Goal: Task Accomplishment & Management: Use online tool/utility

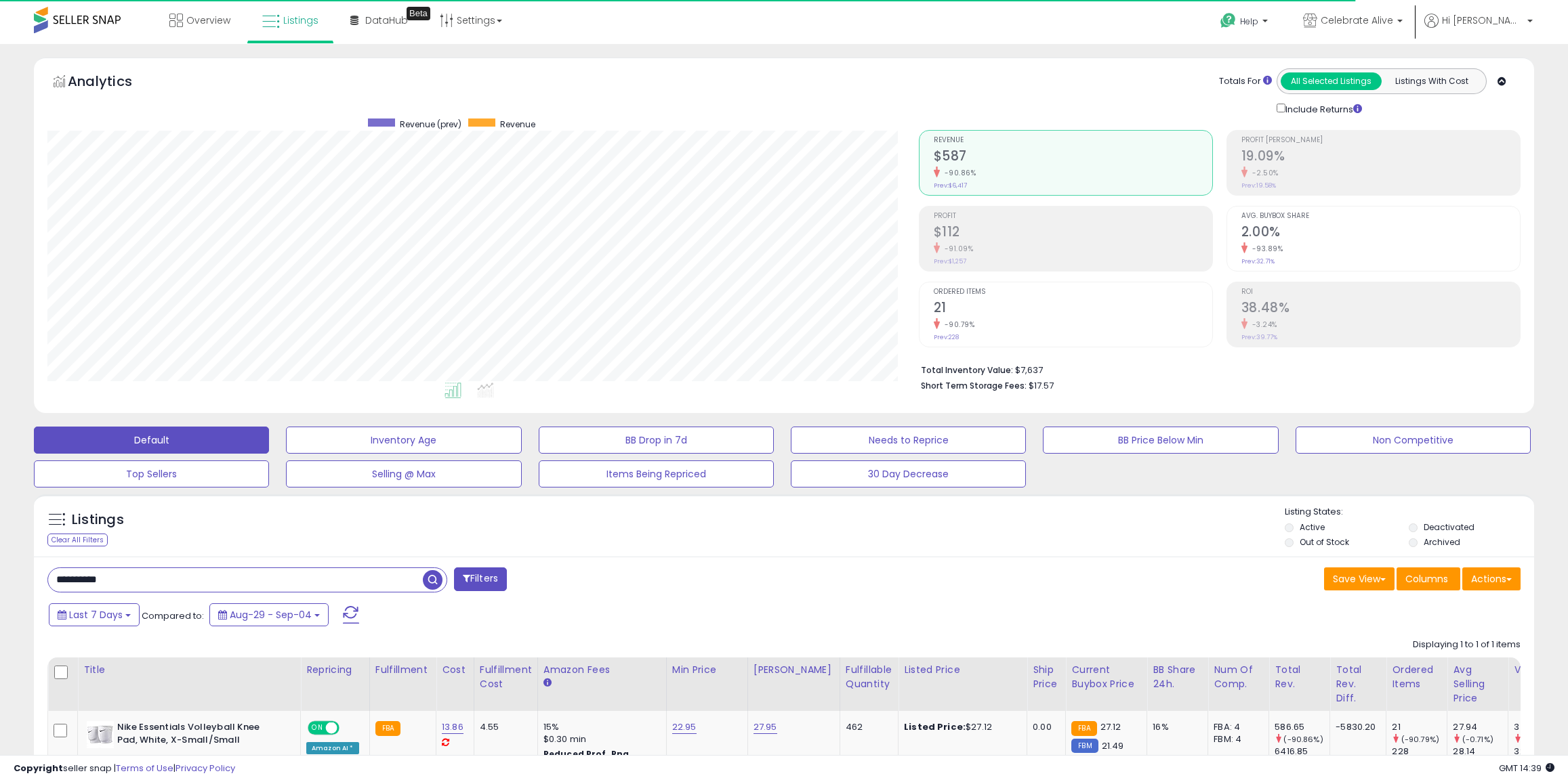
select select "**"
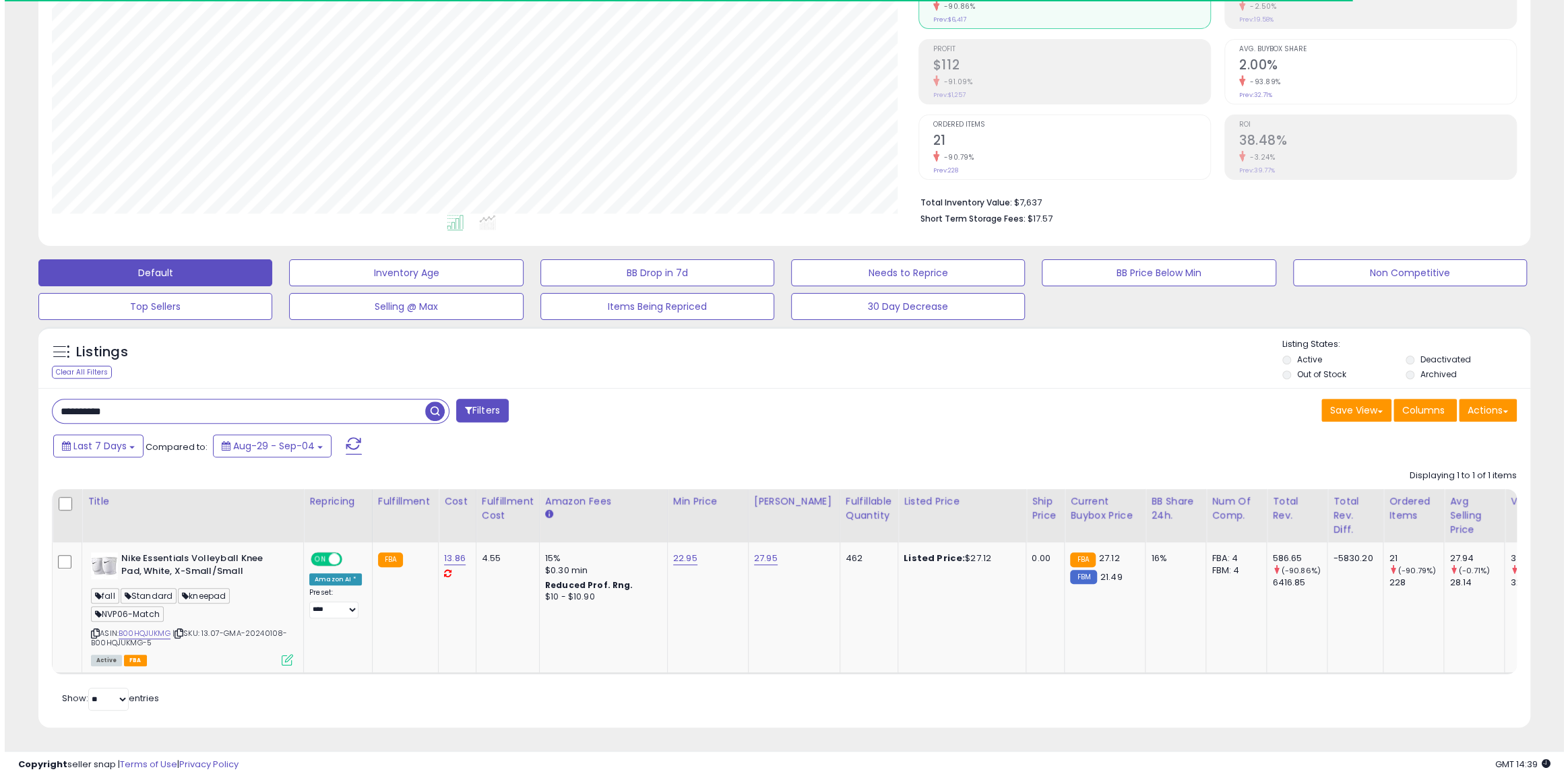
scroll to position [276, 866]
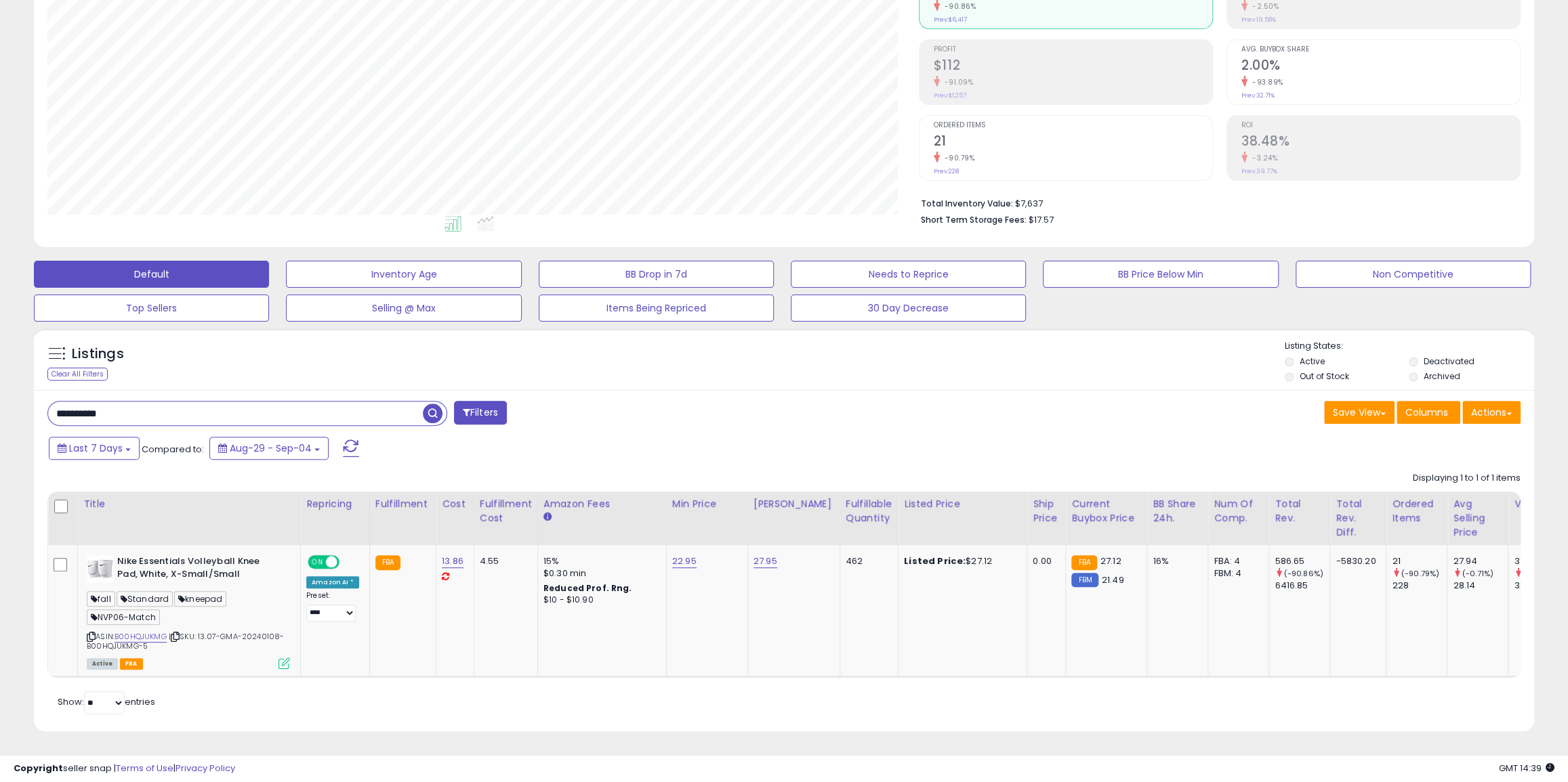
click at [336, 405] on input "**********" at bounding box center [235, 413] width 375 height 23
click at [479, 414] on button "Filters" at bounding box center [480, 412] width 53 height 23
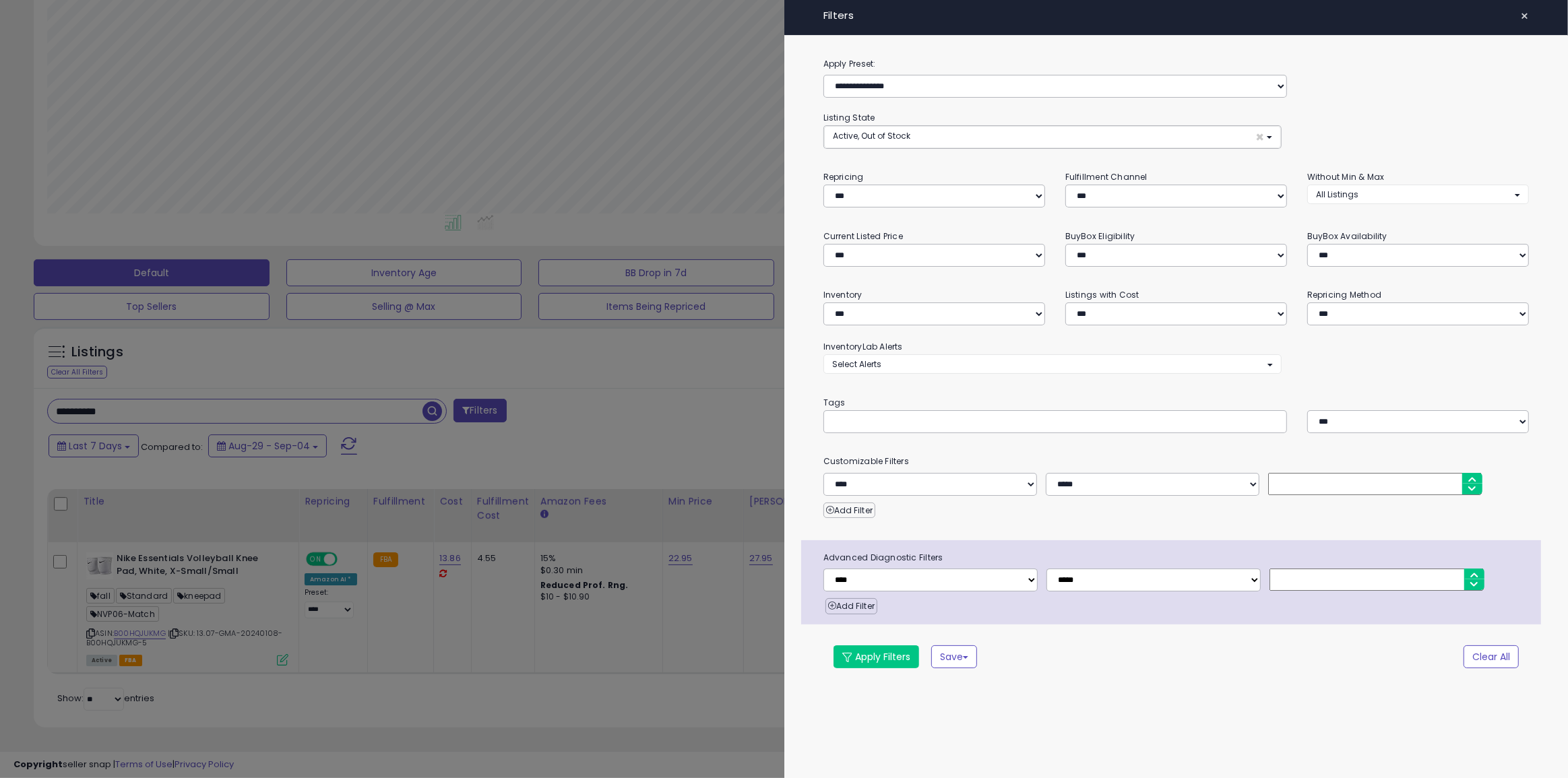
click at [901, 425] on input "text" at bounding box center [933, 421] width 202 height 13
paste input "******"
type input "******"
drag, startPoint x: 882, startPoint y: 641, endPoint x: 877, endPoint y: 660, distance: 19.6
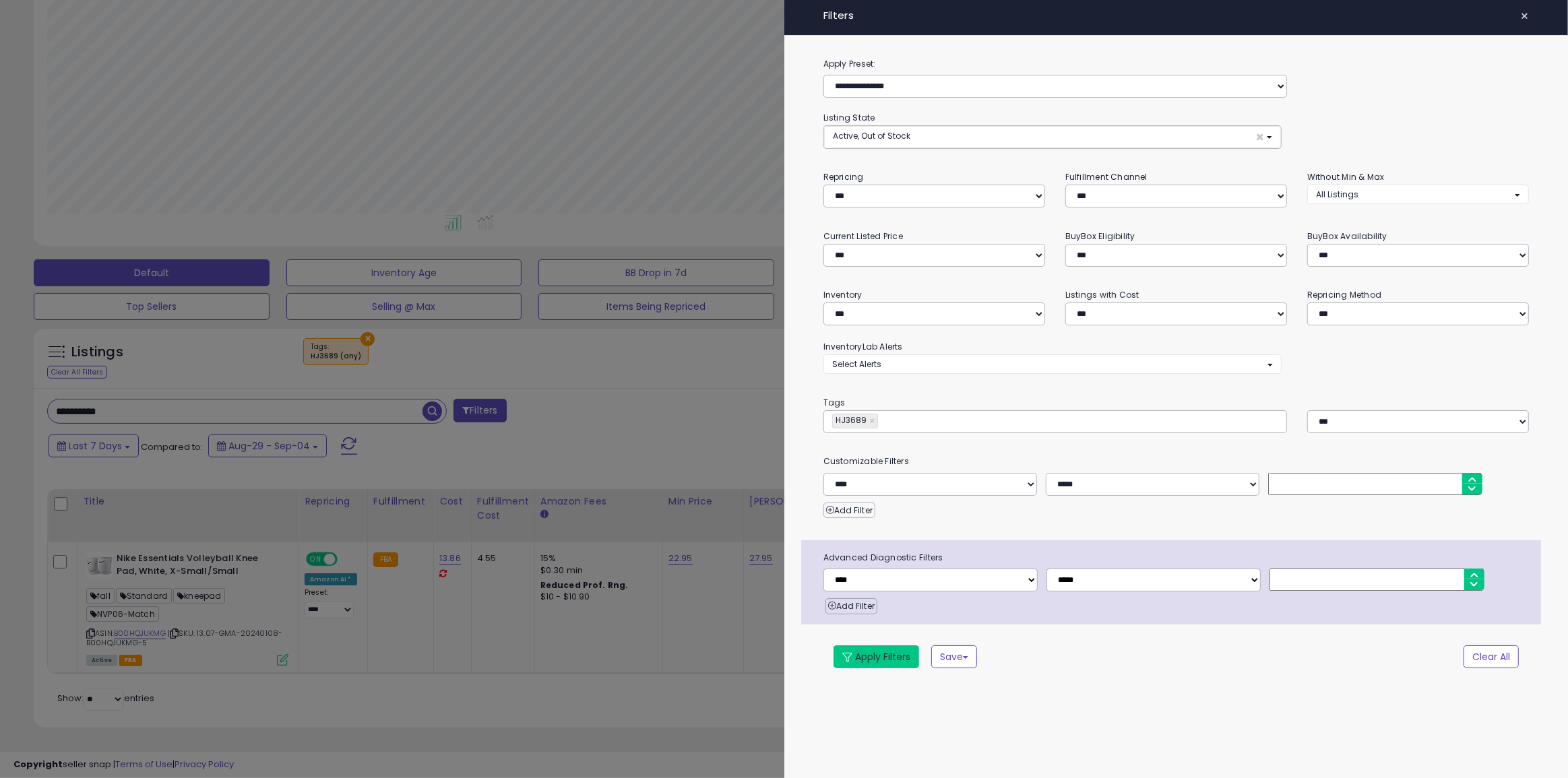
click at [881, 644] on div "**********" at bounding box center [1176, 373] width 784 height 633
click at [876, 660] on button "Apply Filters" at bounding box center [877, 657] width 85 height 23
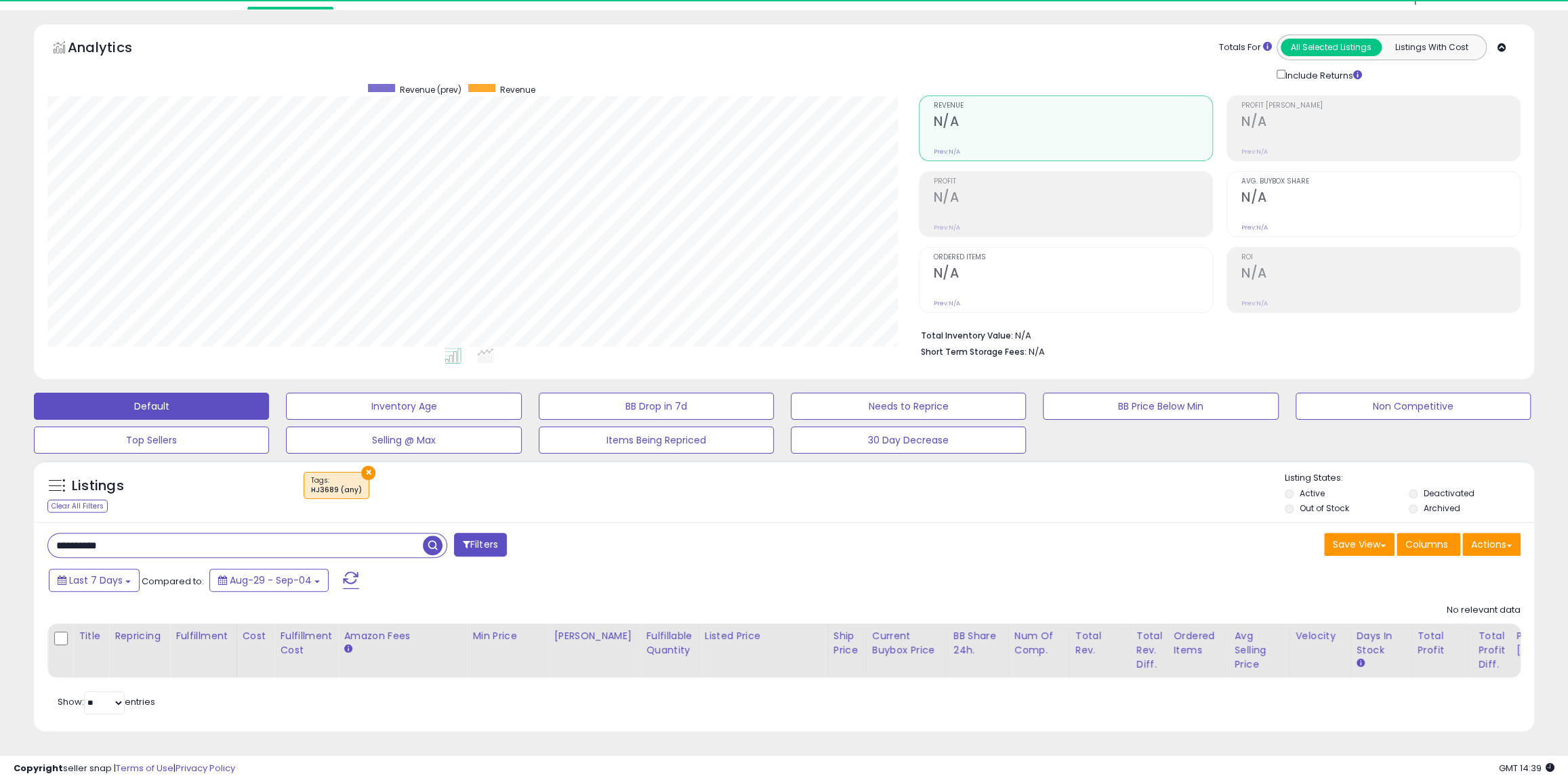
scroll to position [277, 871]
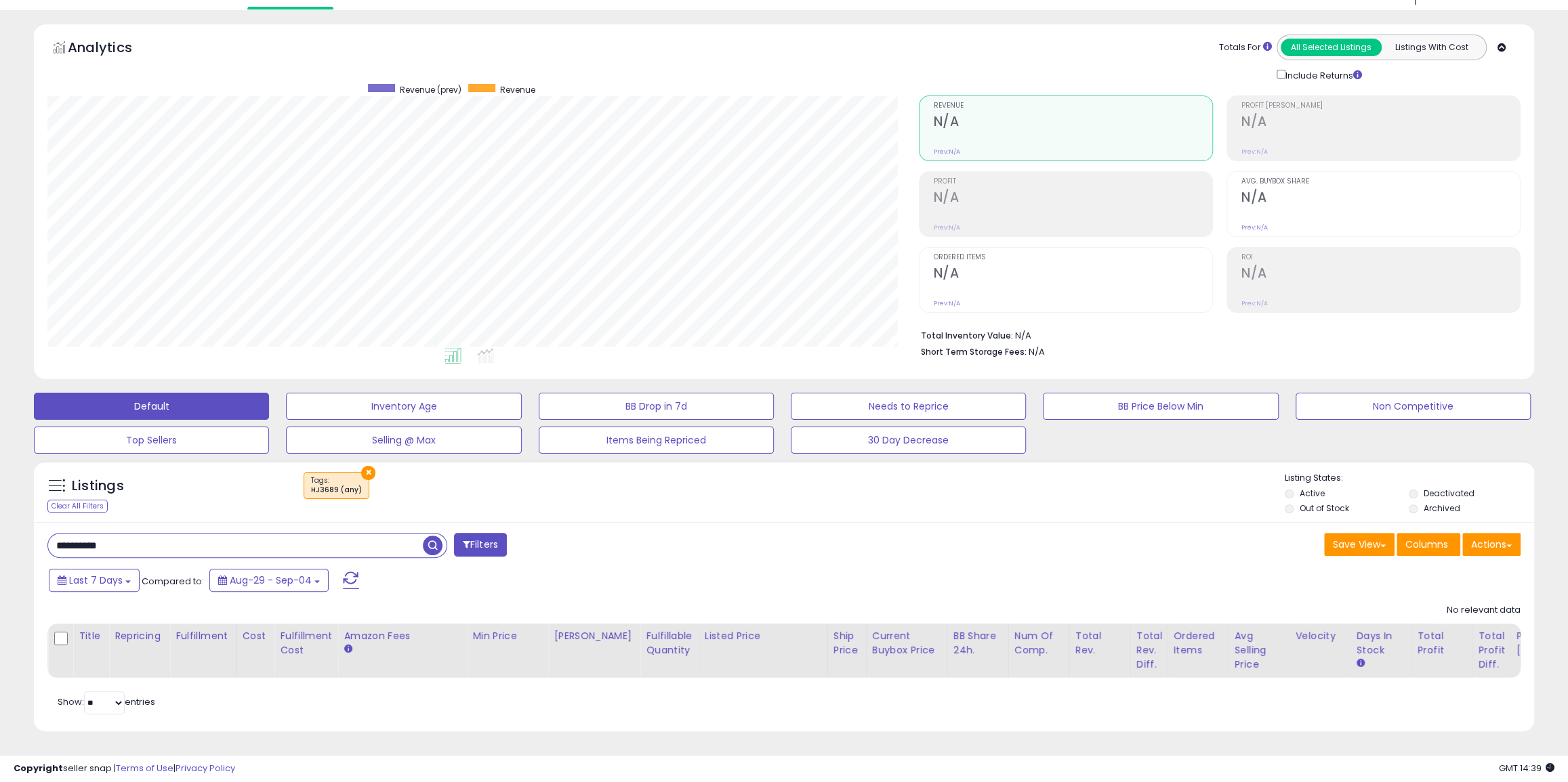
click at [215, 534] on input "**********" at bounding box center [235, 546] width 375 height 23
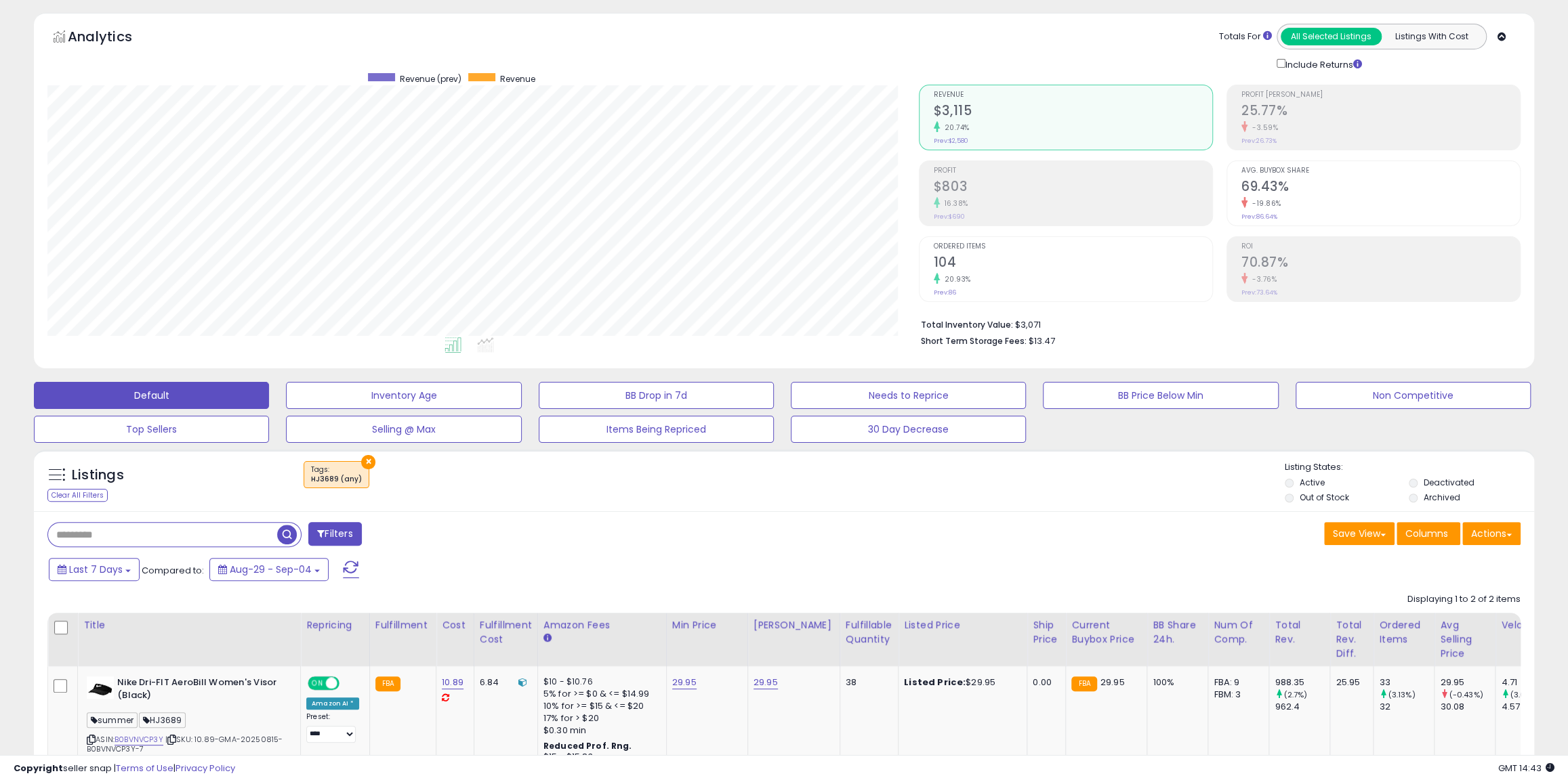
click at [761, 484] on div "× Tags" at bounding box center [785, 480] width 998 height 38
click at [297, 526] on input "text" at bounding box center [235, 534] width 375 height 23
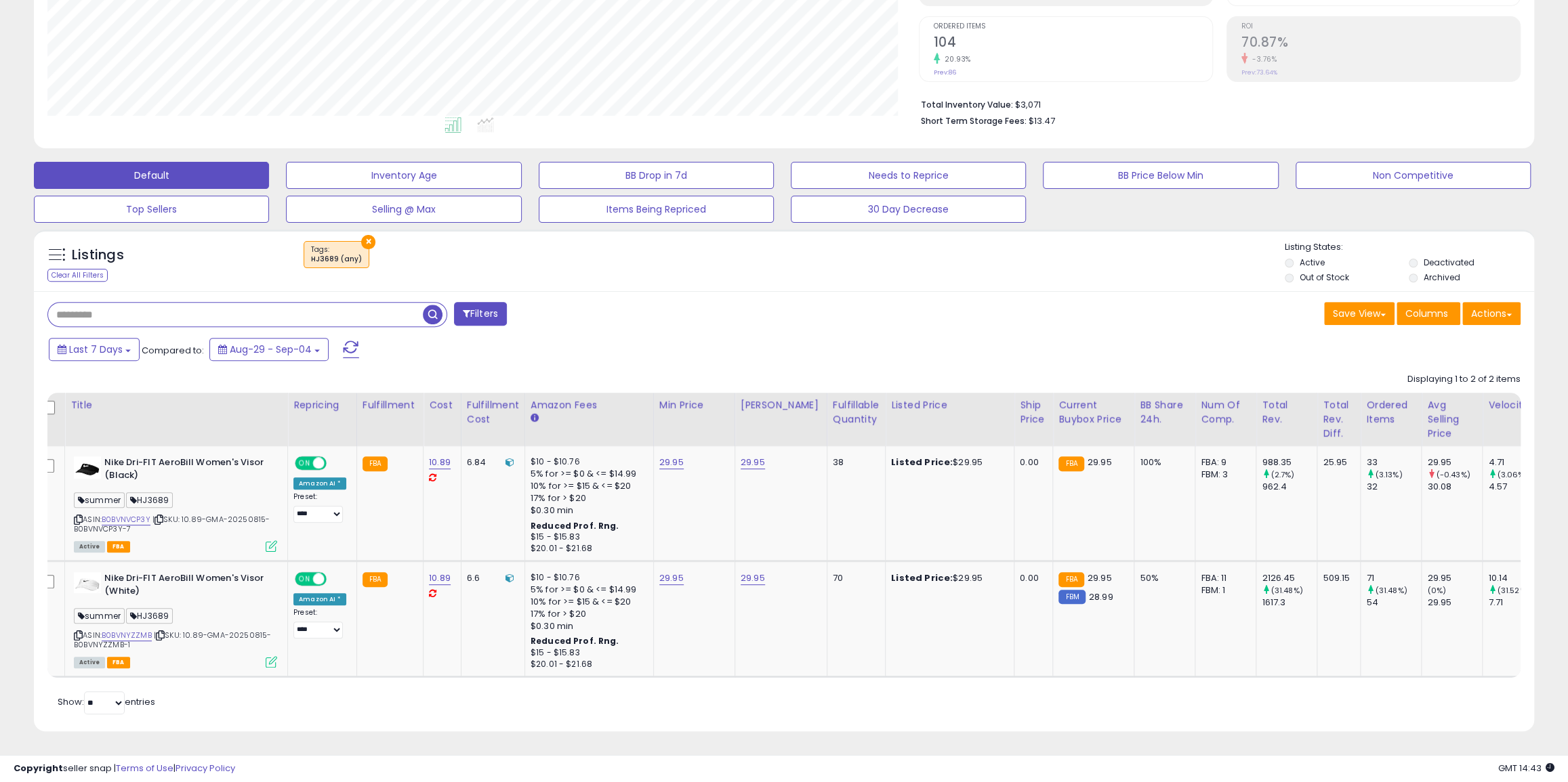
scroll to position [0, 0]
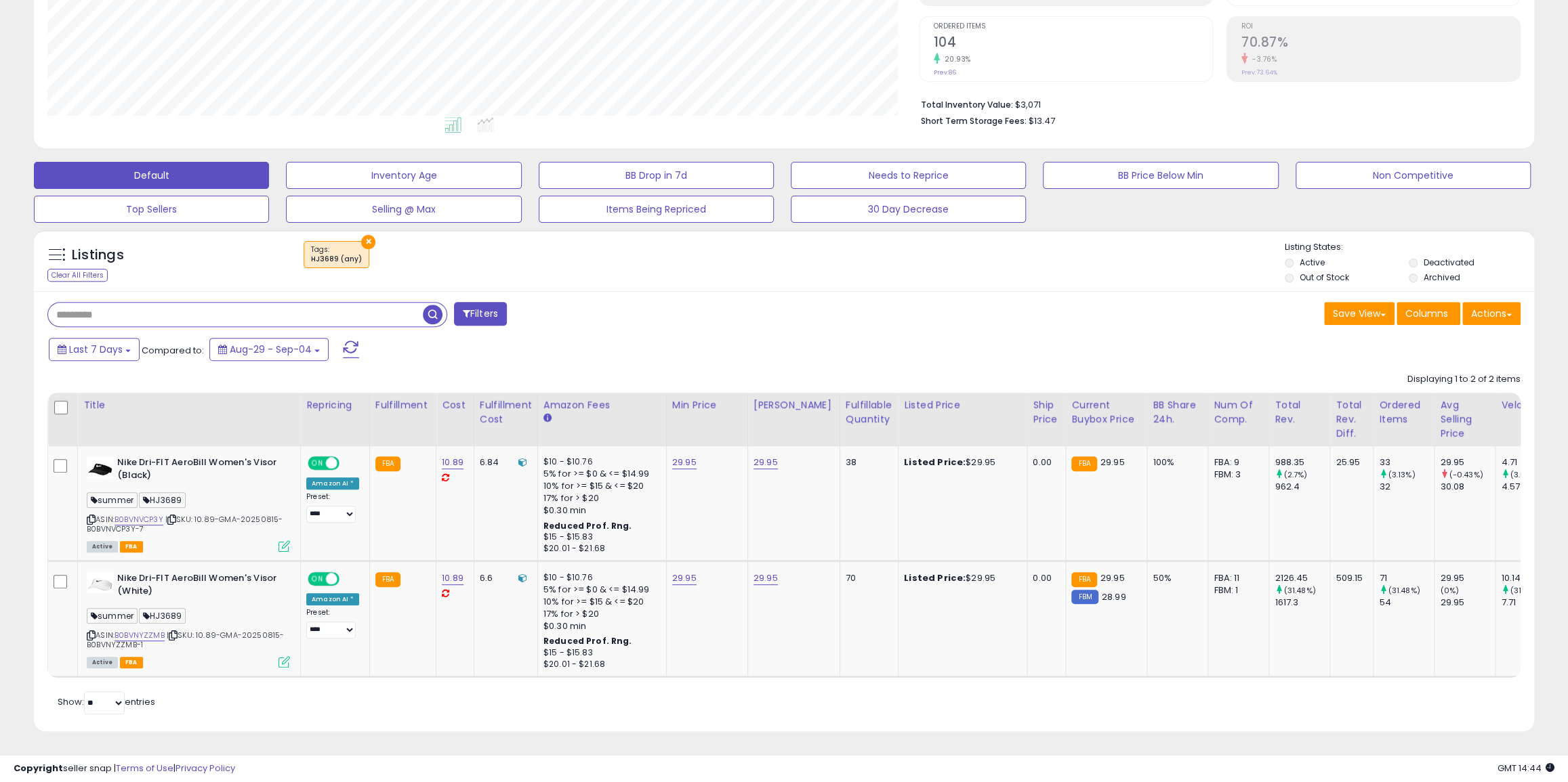
click at [694, 336] on div "Last 7 Days Compared to: Aug-29 - Sep-04" at bounding box center [598, 352] width 1105 height 30
click at [669, 351] on div "Last 7 Days Compared to: Aug-29 - Sep-04" at bounding box center [598, 352] width 1105 height 30
click at [543, 275] on div "Listings Clear All Filters × Tags Active" at bounding box center [784, 264] width 1500 height 46
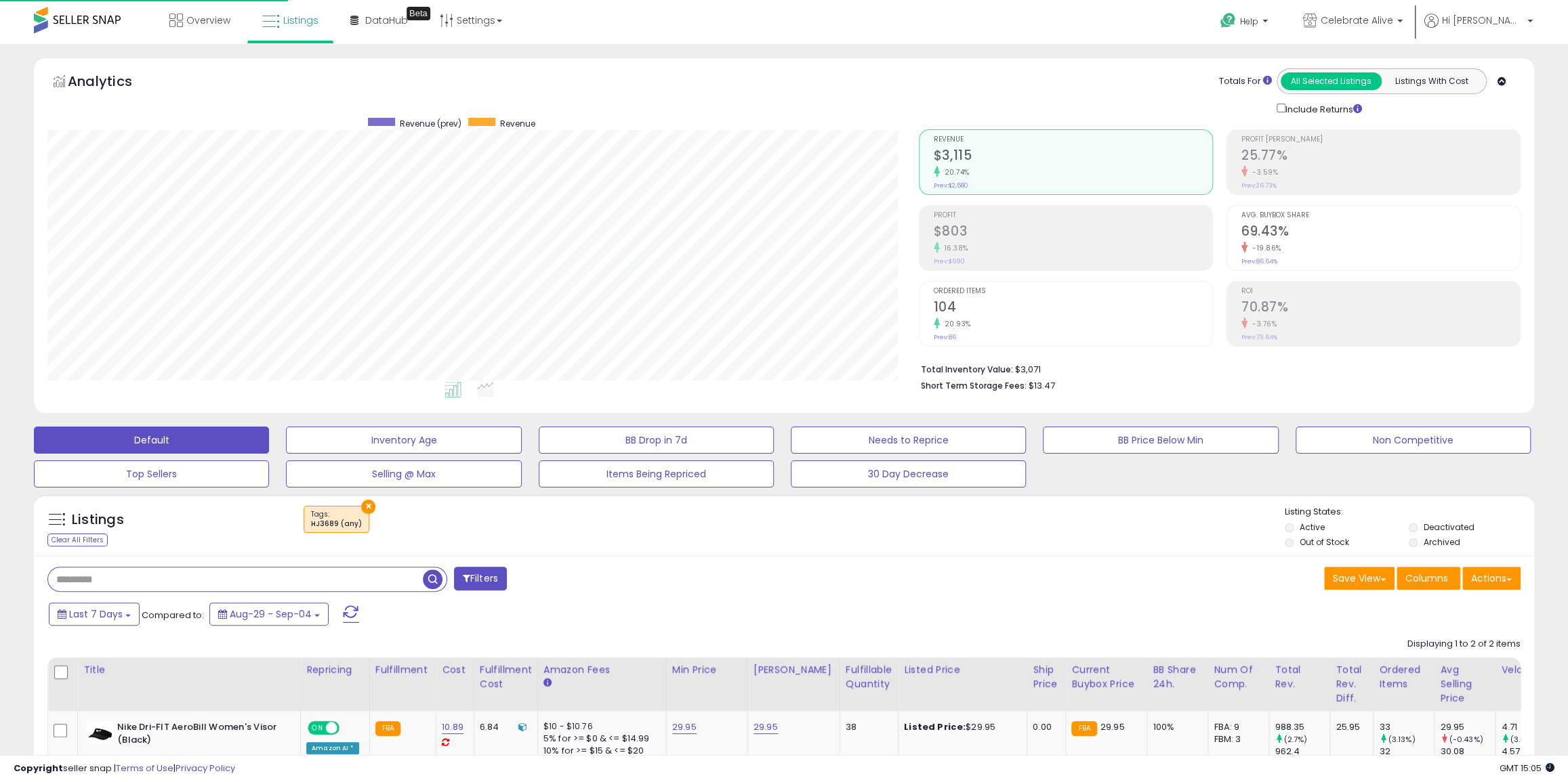
scroll to position [246, 0]
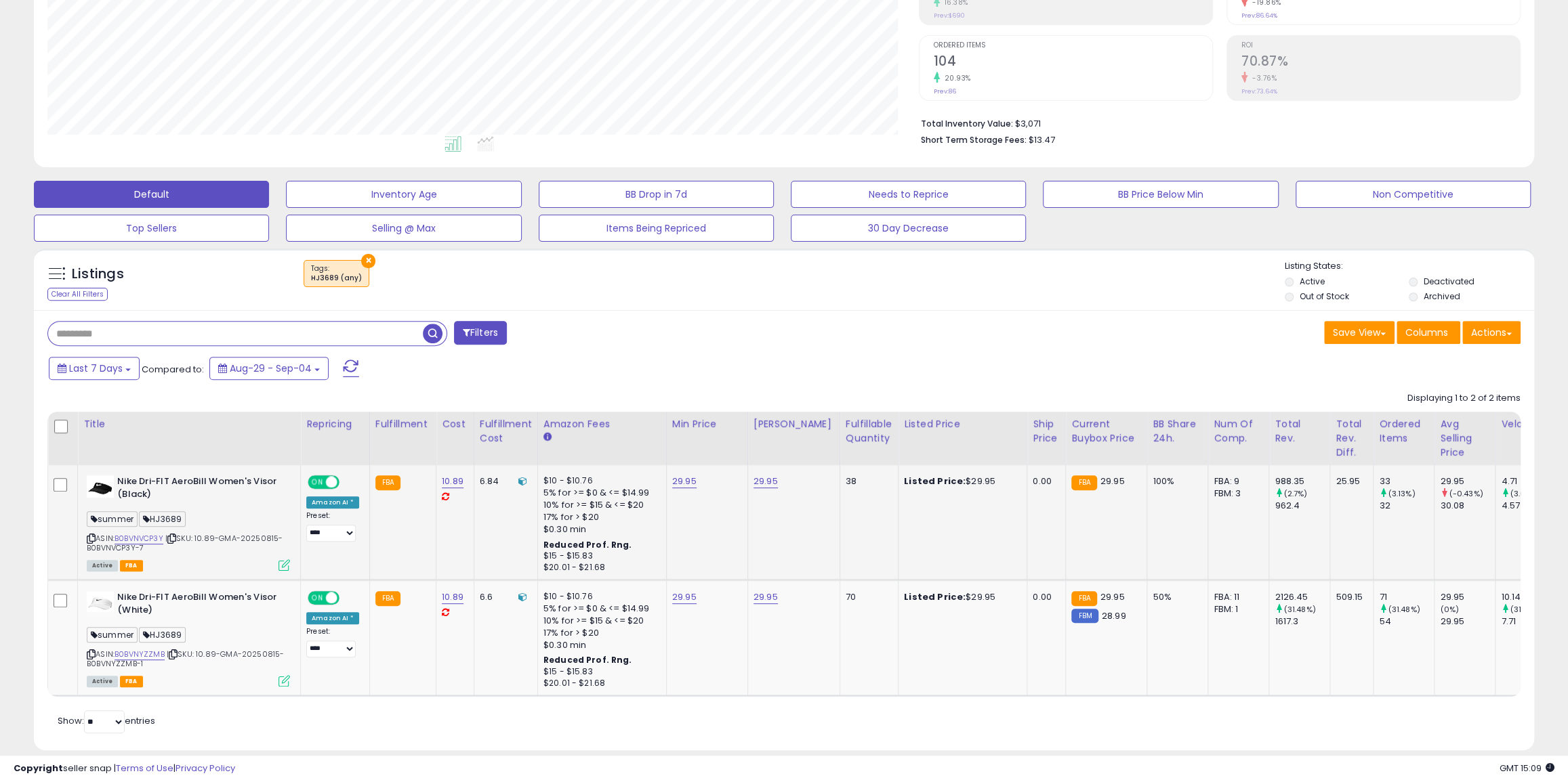
click at [89, 540] on icon at bounding box center [91, 539] width 9 height 7
drag, startPoint x: 117, startPoint y: 481, endPoint x: 281, endPoint y: 481, distance: 164.0
click at [281, 481] on b "Nike Dri-FIT AeroBill Women's Visor (Black)" at bounding box center [200, 489] width 165 height 29
copy b "Nike Dri-FIT AeroBill Women's Visor"
click at [89, 654] on icon at bounding box center [91, 655] width 9 height 7
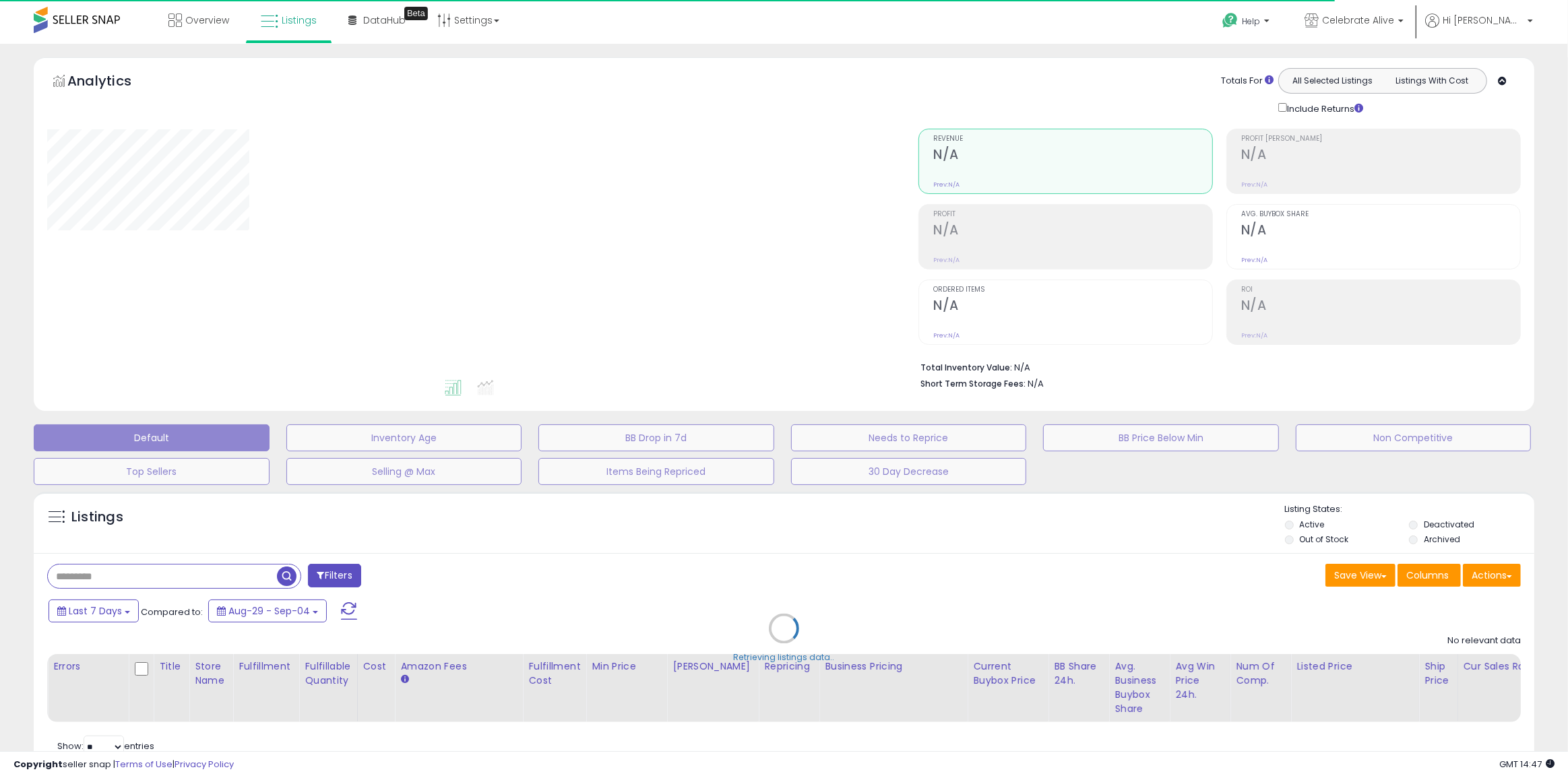
select select "**"
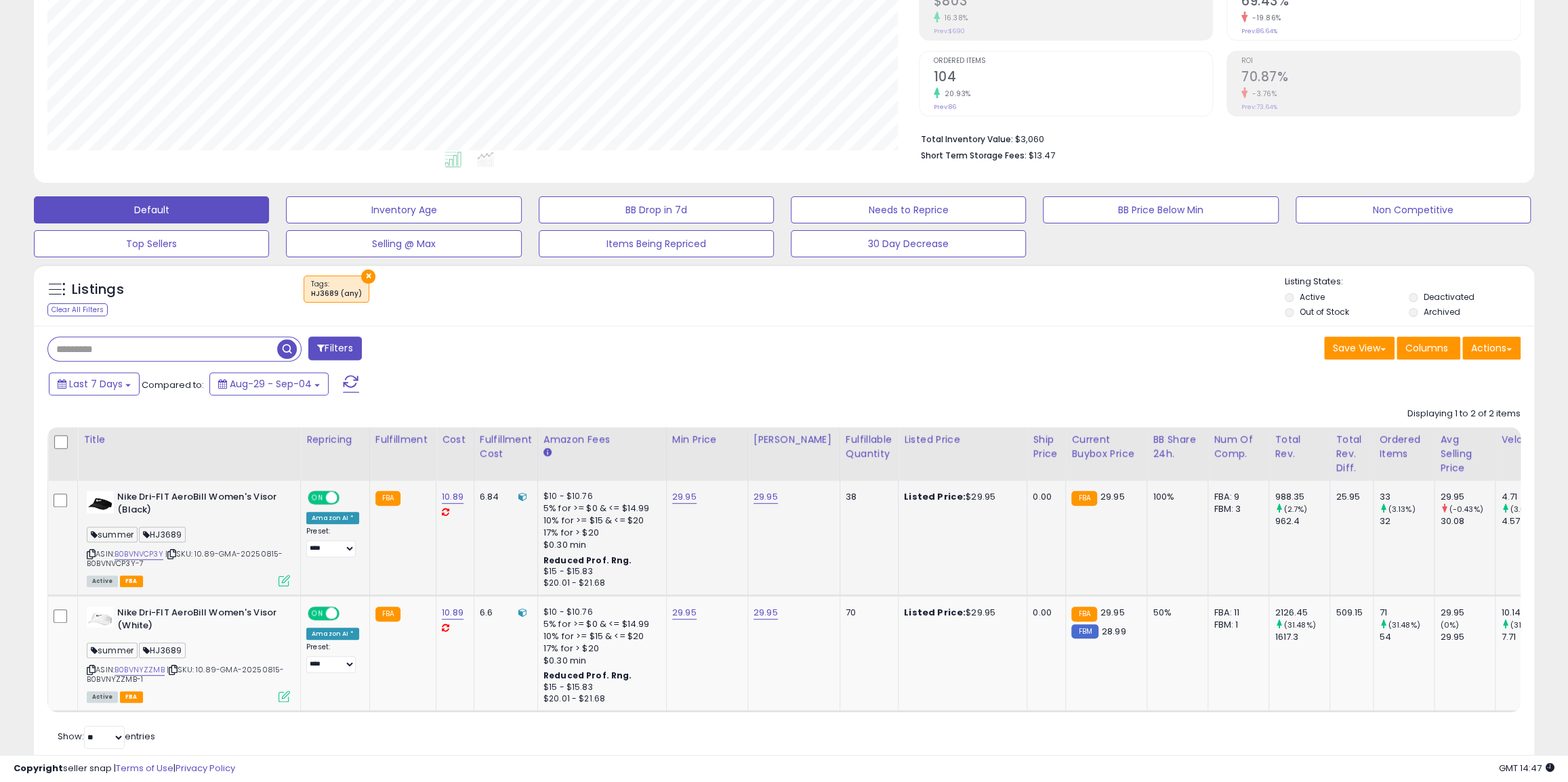
scroll to position [246, 0]
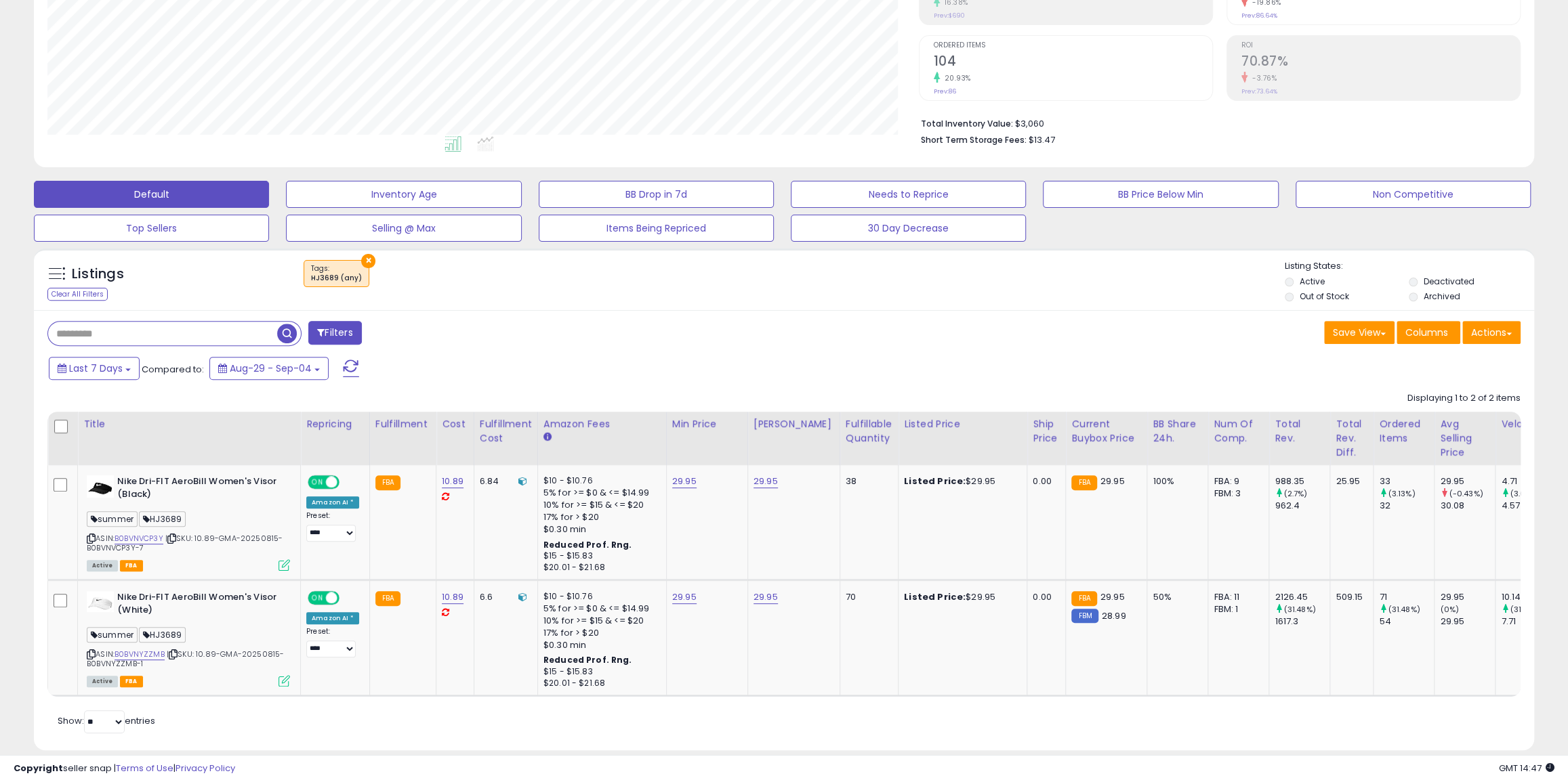
click at [368, 259] on button "×" at bounding box center [369, 261] width 14 height 14
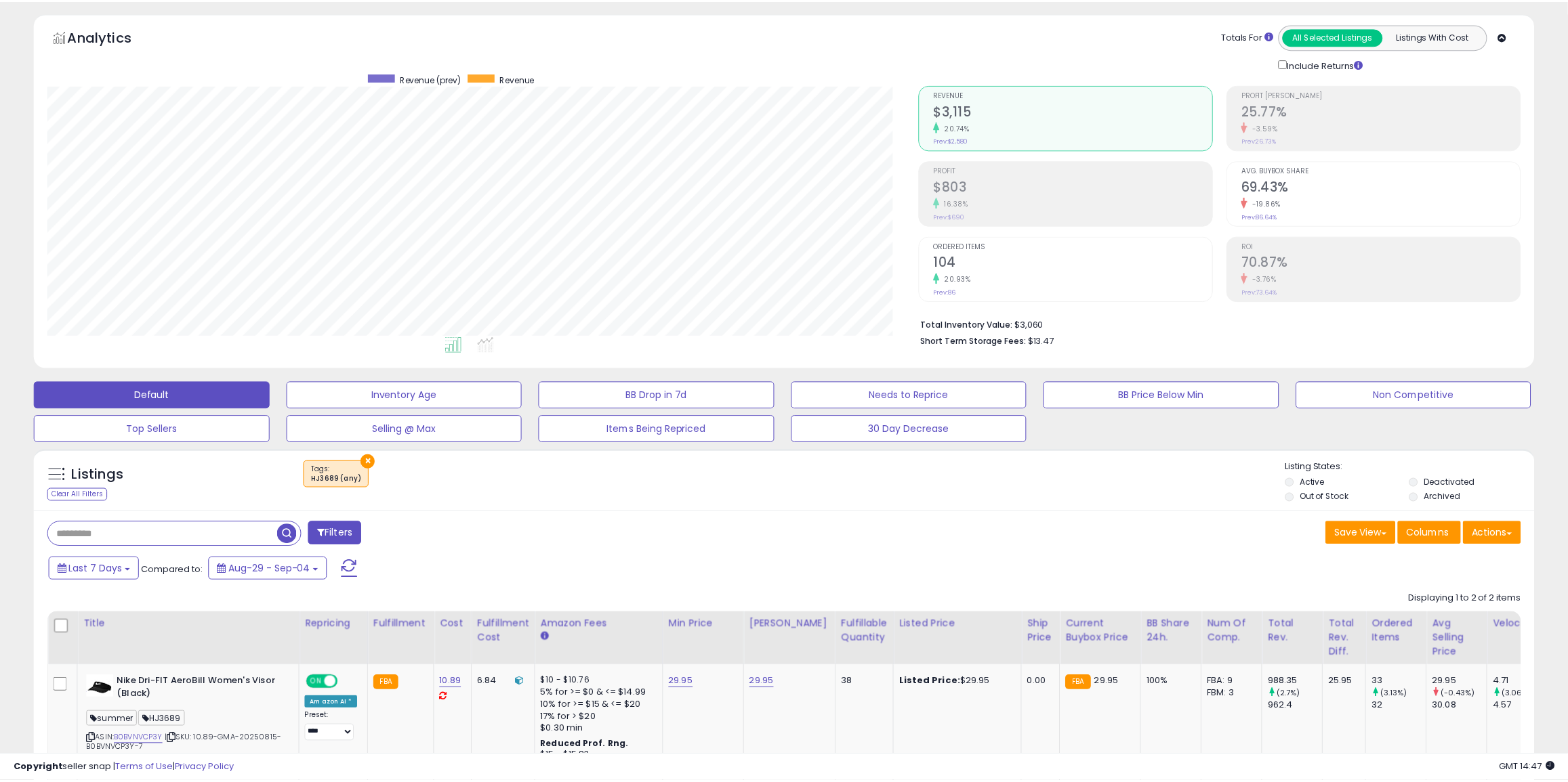
scroll to position [277, 876]
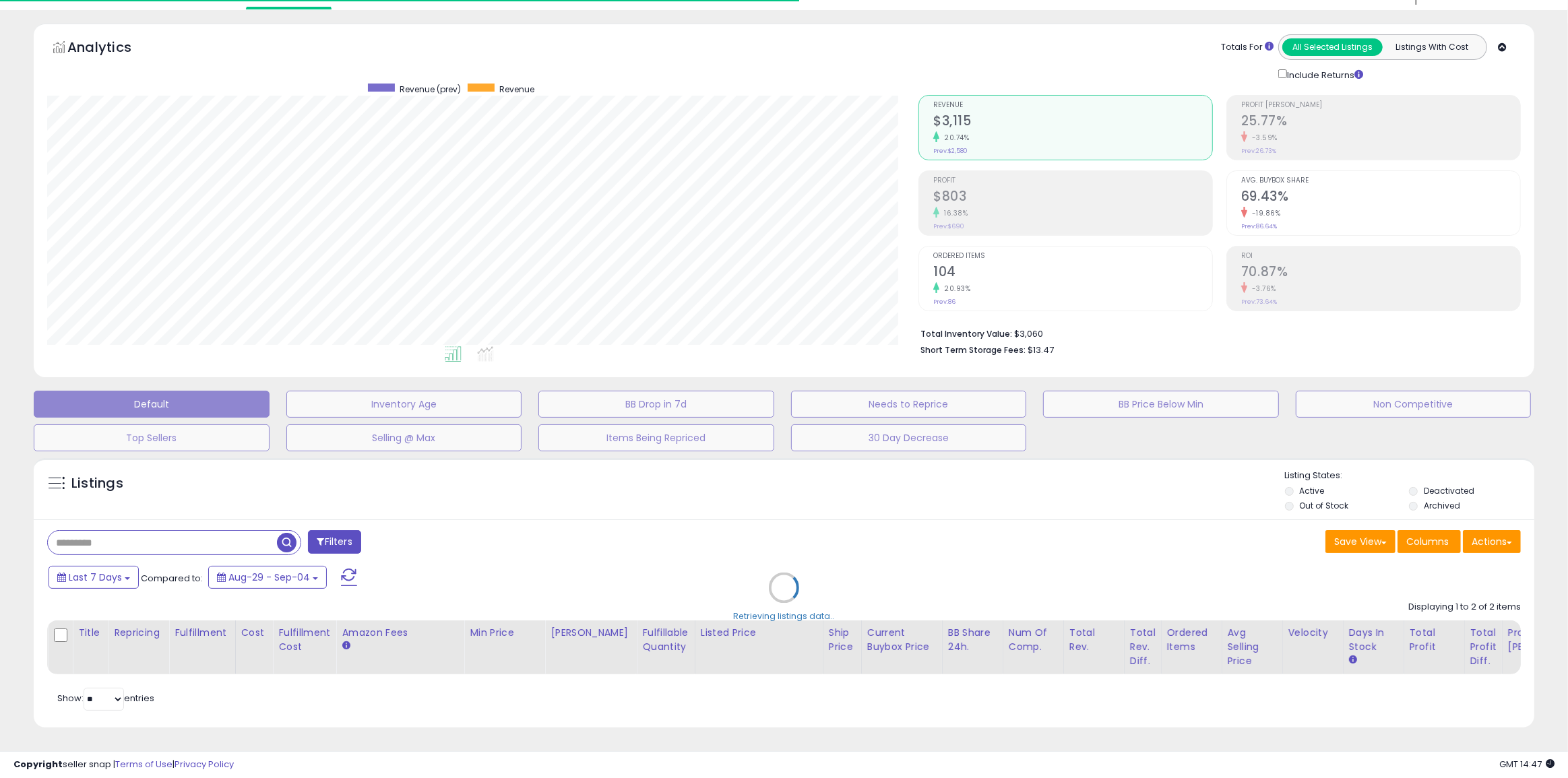
click at [230, 539] on div "Retrieving listings data.." at bounding box center [783, 597] width 1521 height 293
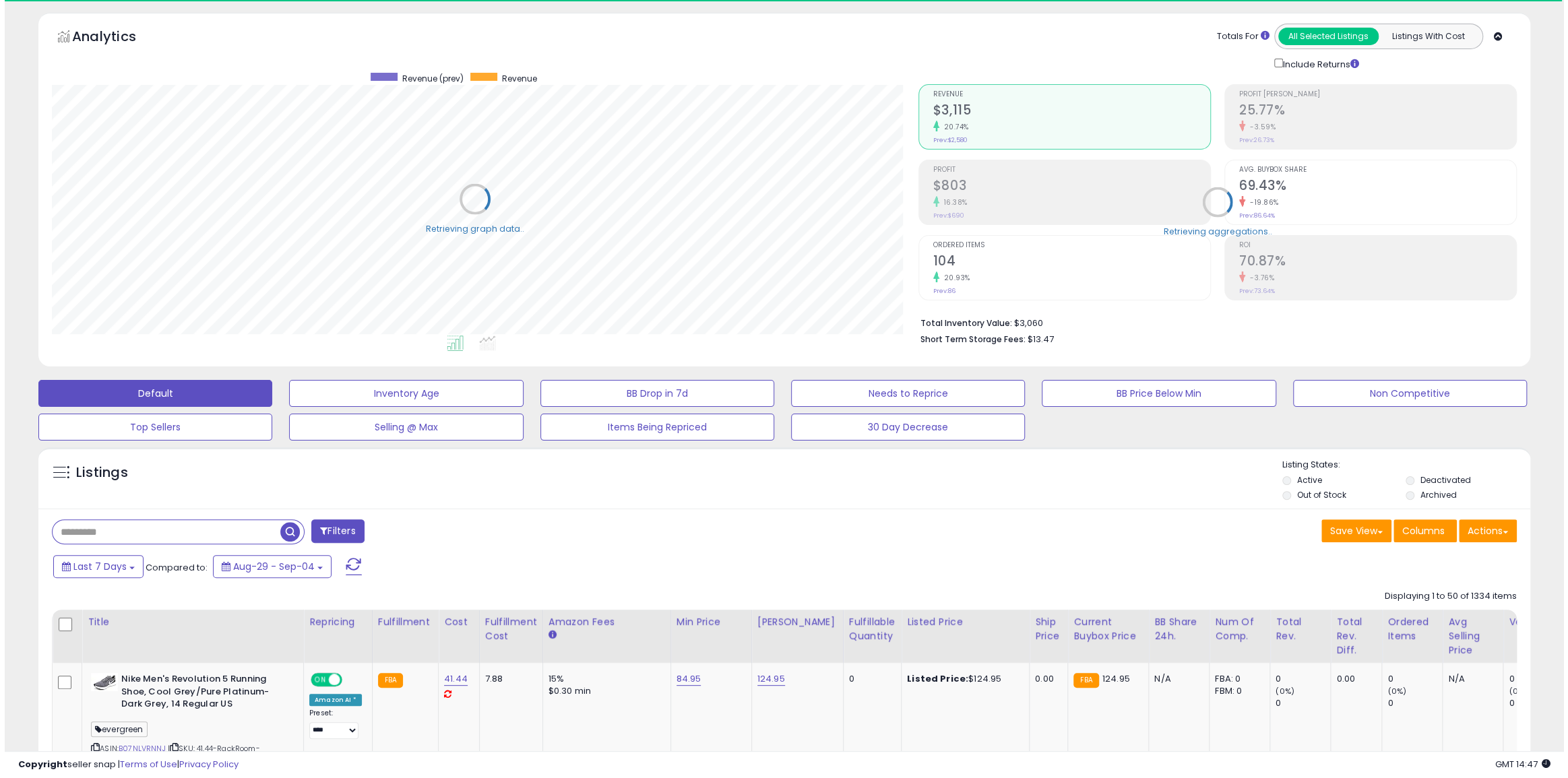
scroll to position [673663, 672873]
click at [228, 529] on input "text" at bounding box center [162, 531] width 228 height 23
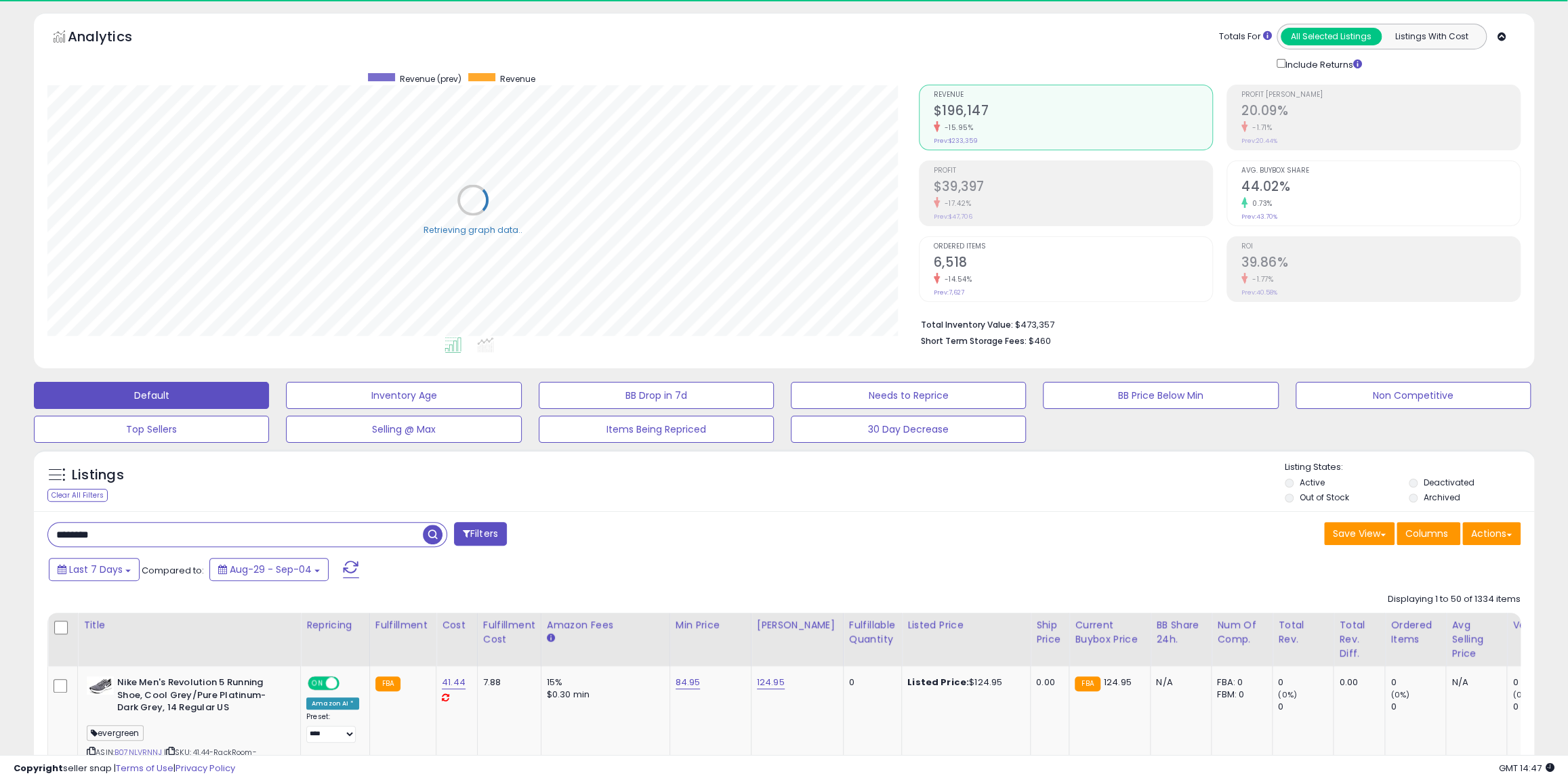
type input "********"
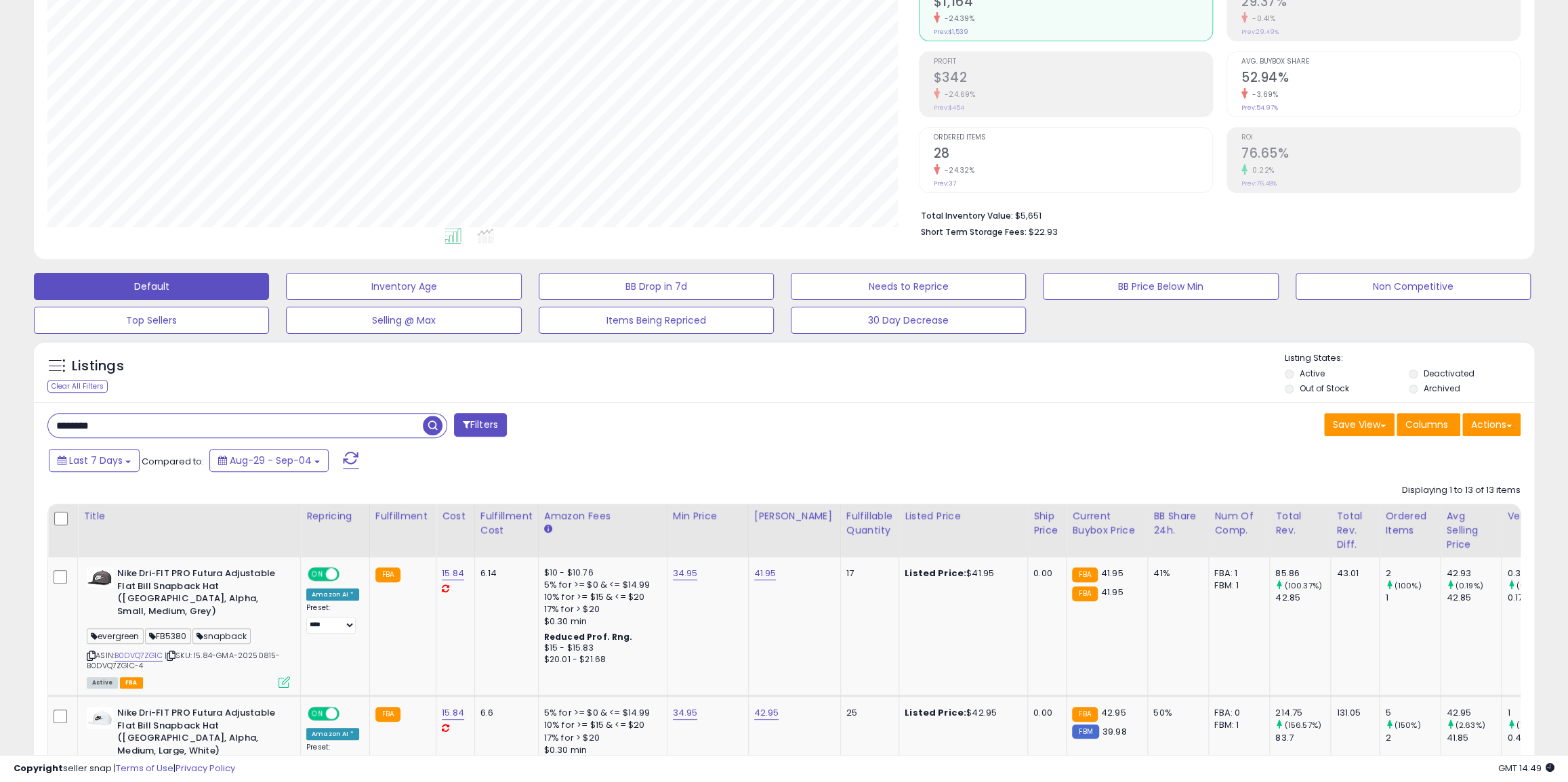
scroll to position [277, 871]
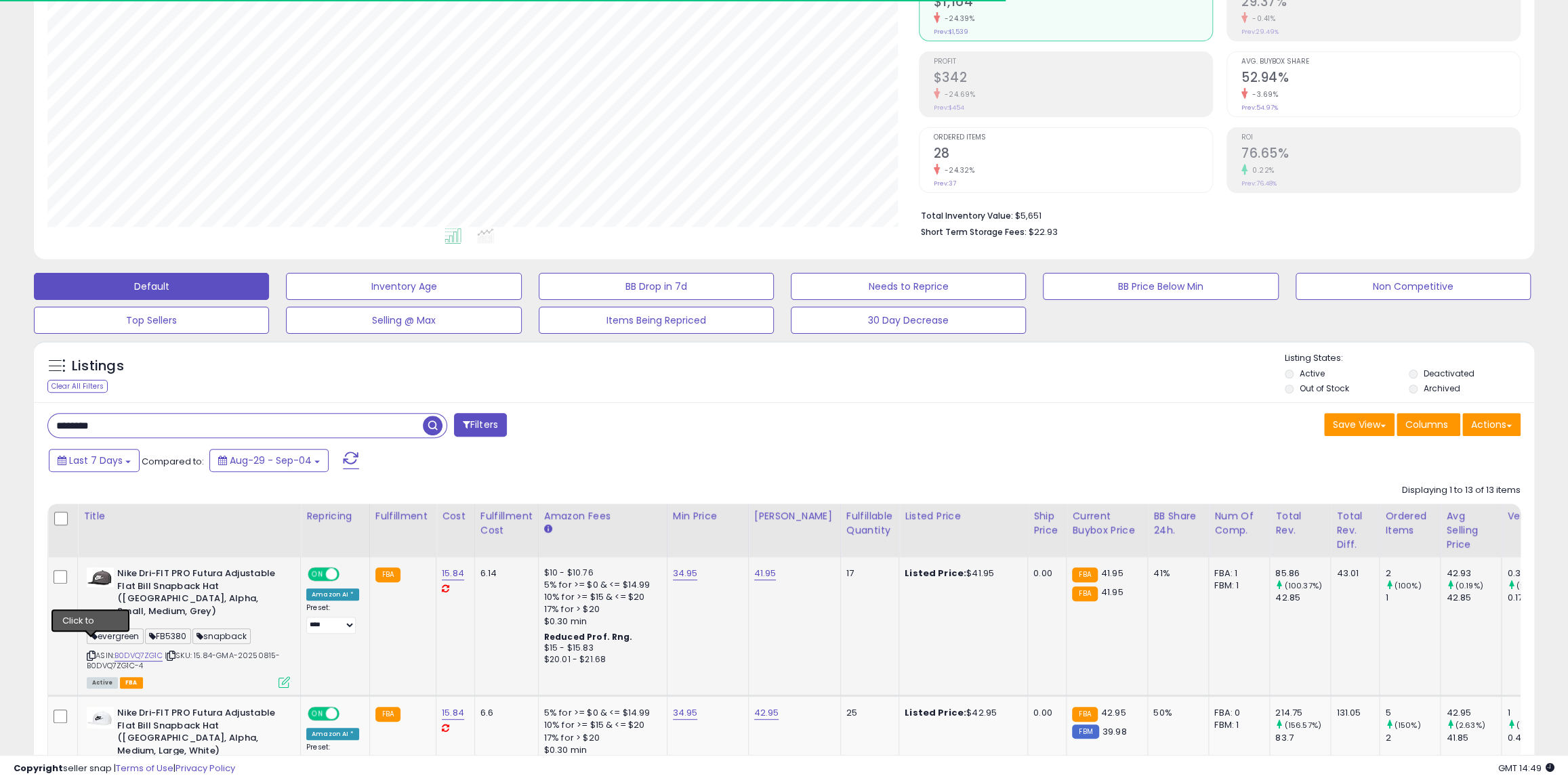
click at [88, 652] on icon at bounding box center [91, 656] width 9 height 7
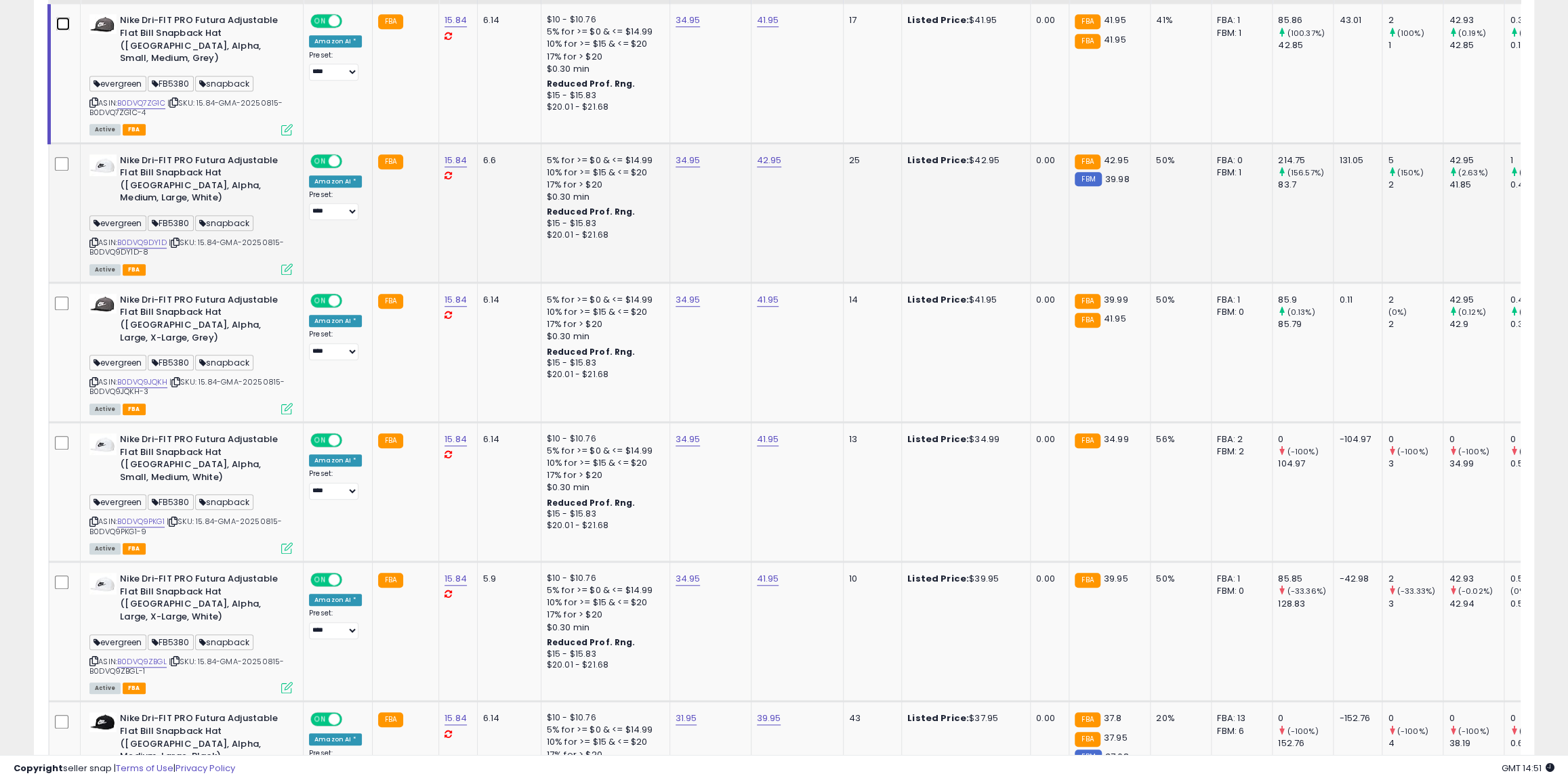
scroll to position [584, 0]
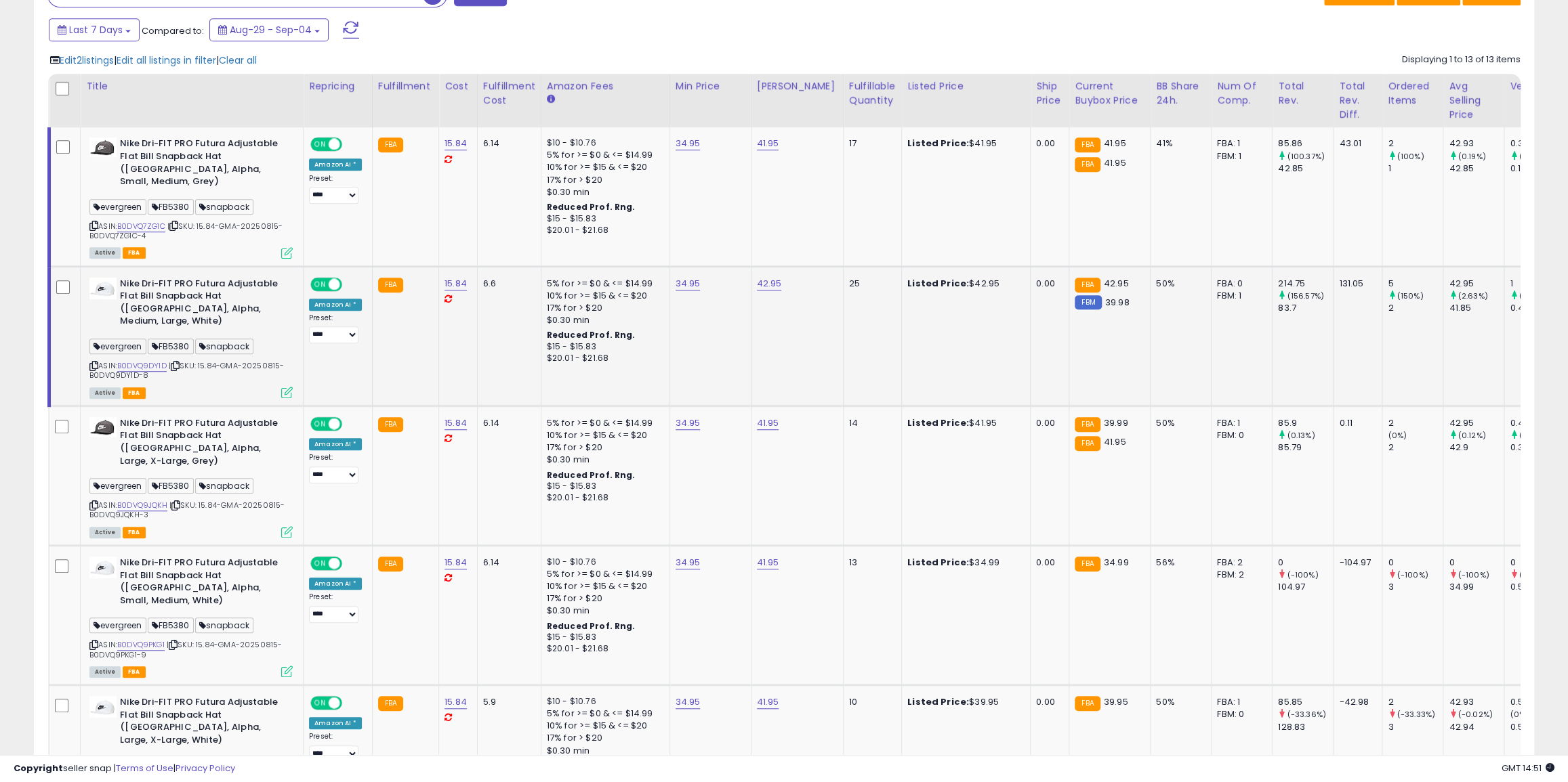
click at [93, 362] on icon at bounding box center [94, 366] width 9 height 7
click at [95, 502] on icon at bounding box center [94, 506] width 9 height 7
click at [93, 642] on icon at bounding box center [94, 645] width 9 height 7
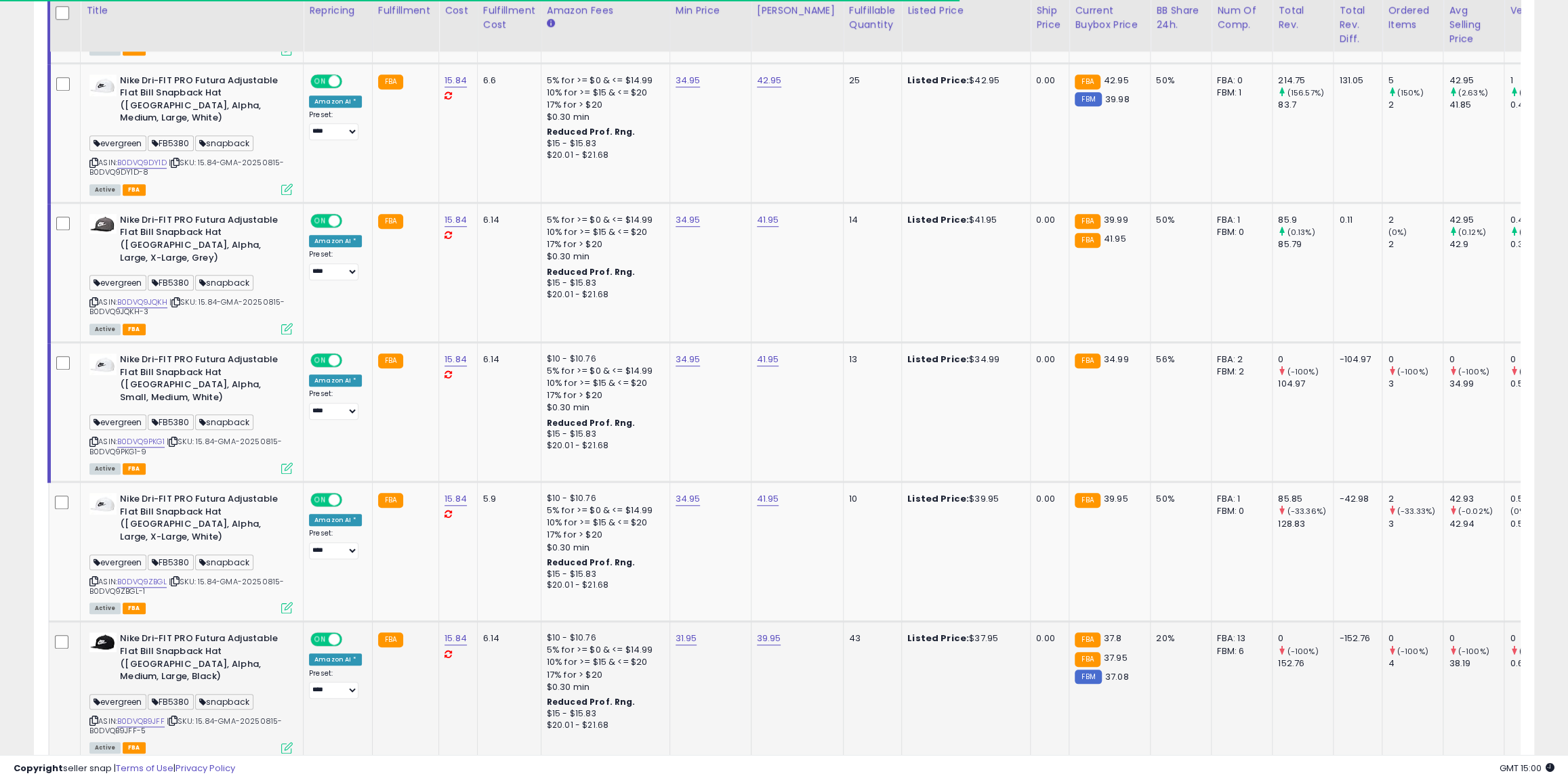
scroll to position [893, 0]
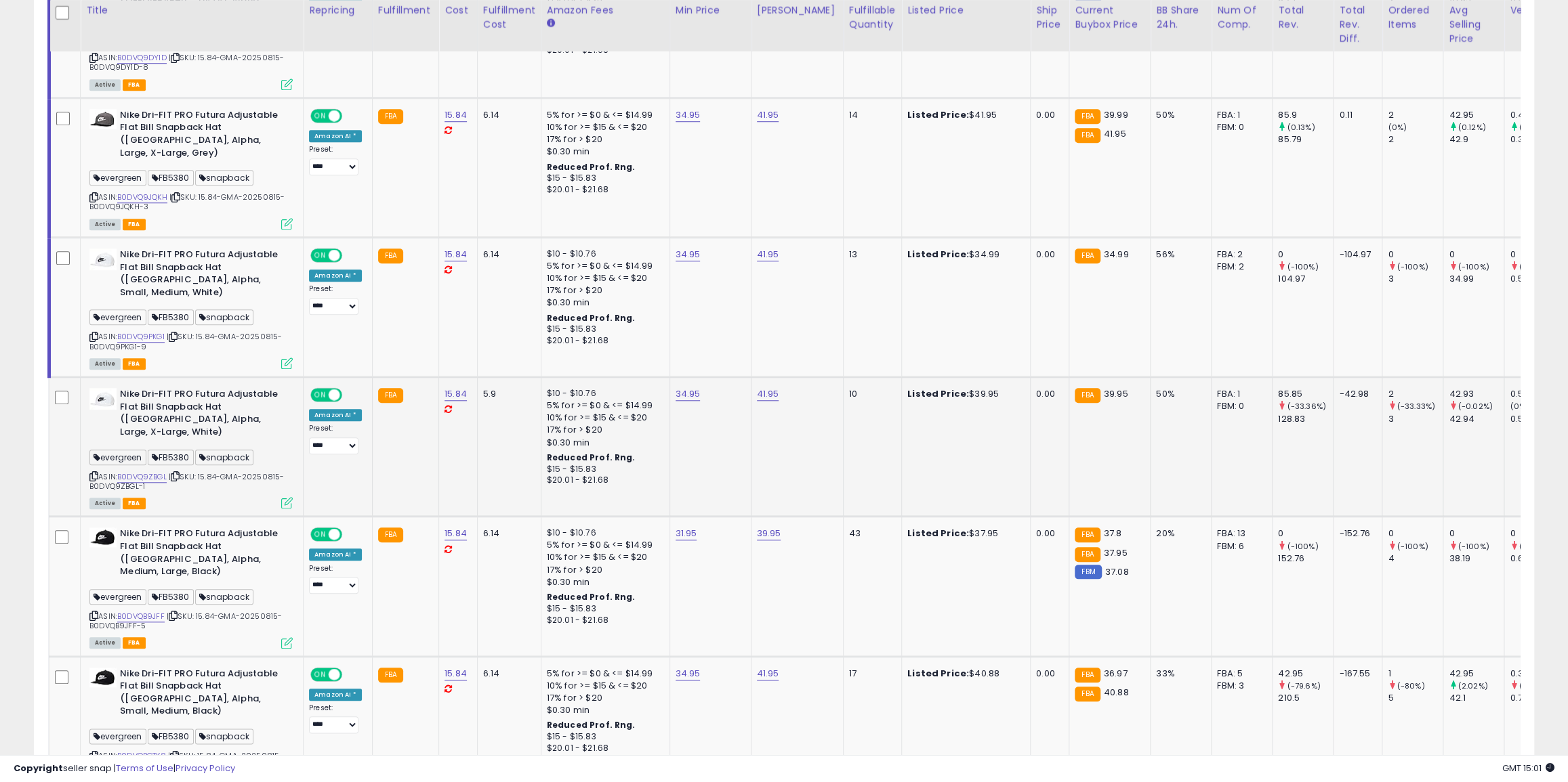
click at [56, 378] on td at bounding box center [64, 447] width 31 height 140
click at [92, 472] on icon at bounding box center [94, 476] width 9 height 7
